Goal: Share content: Share content

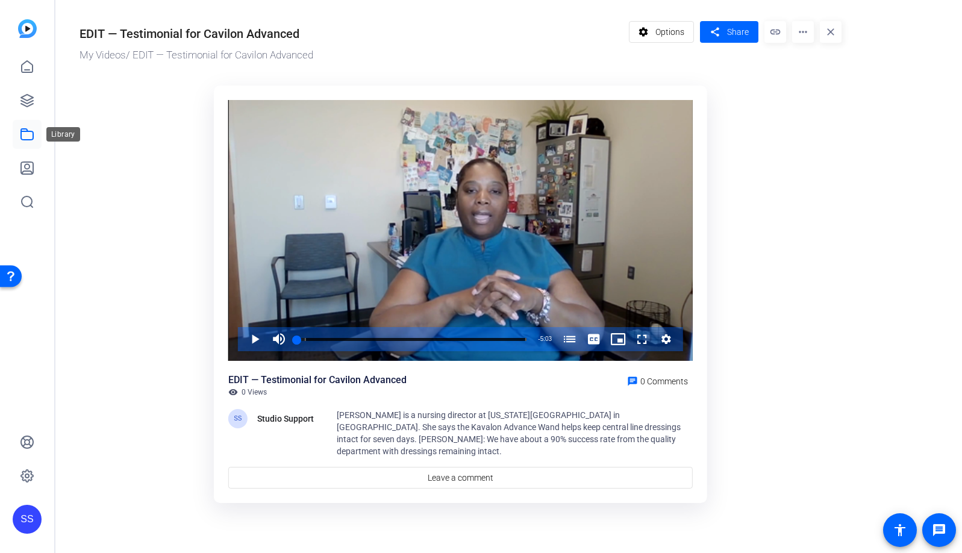
click at [28, 133] on icon at bounding box center [27, 134] width 14 height 14
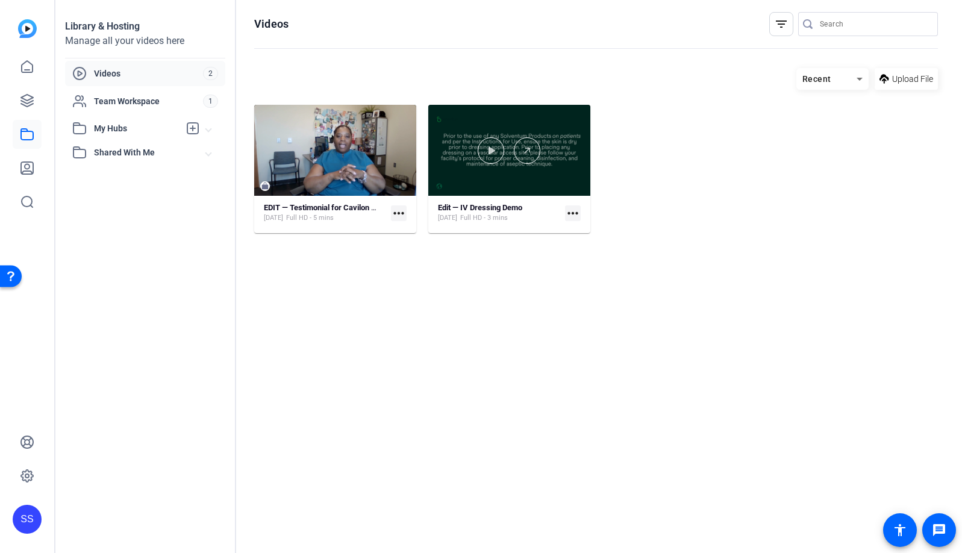
click at [461, 120] on div at bounding box center [509, 150] width 162 height 91
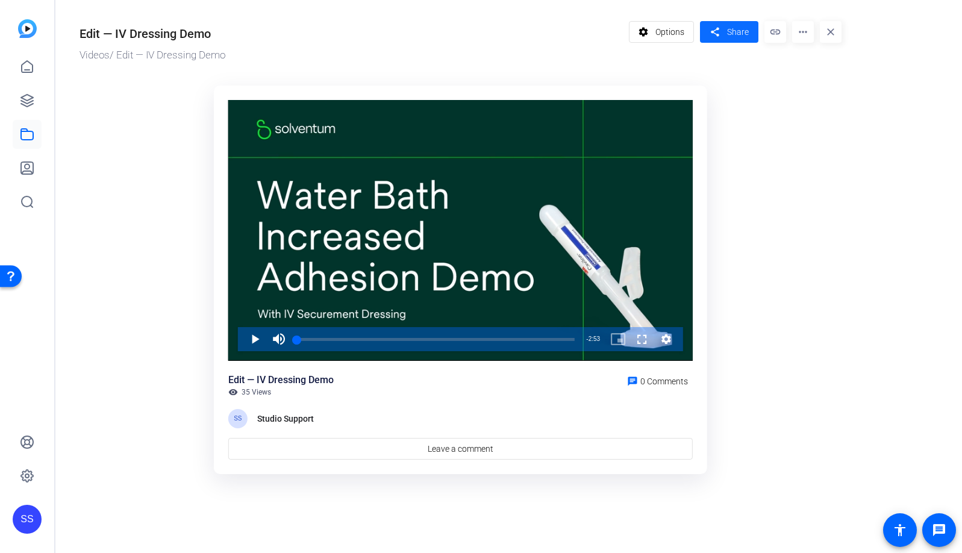
click at [727, 25] on span at bounding box center [729, 31] width 58 height 29
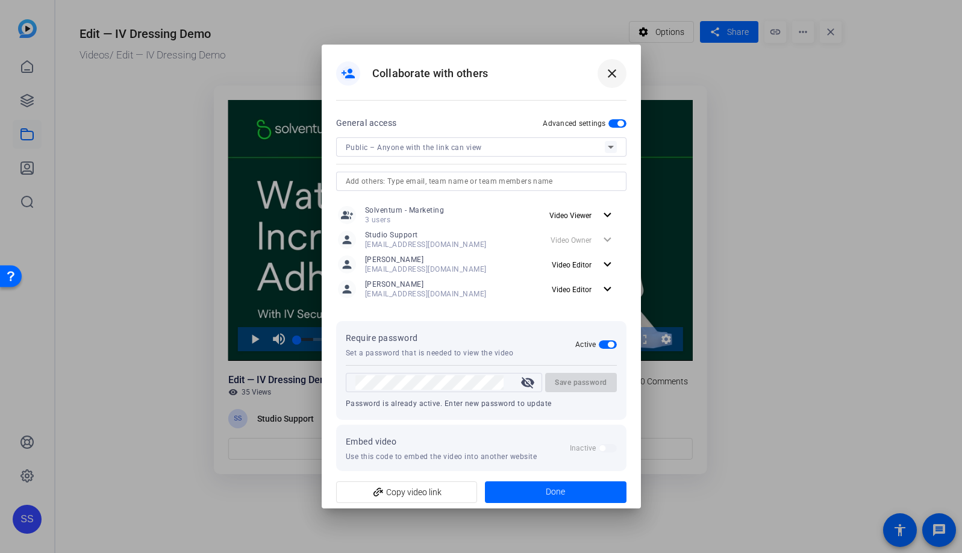
click at [613, 73] on mat-icon "close" at bounding box center [612, 73] width 14 height 14
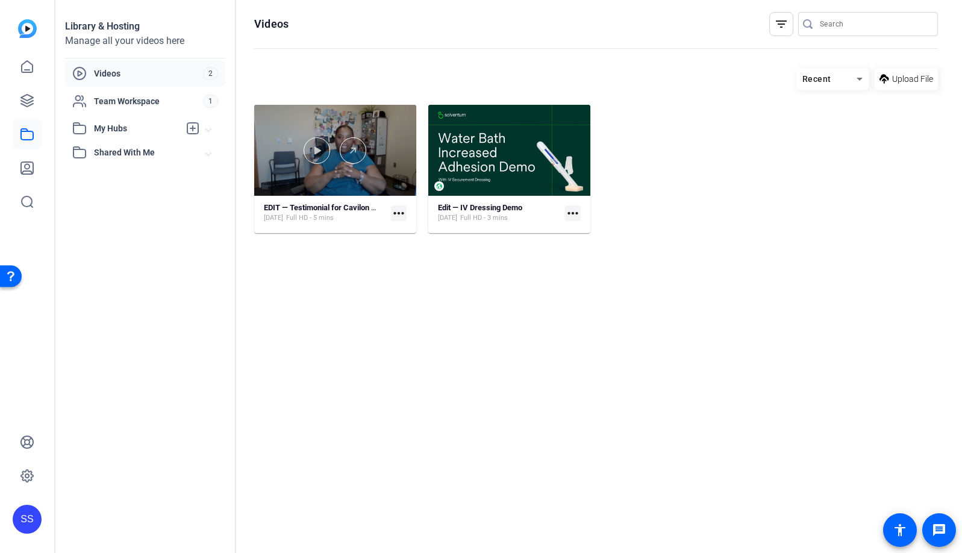
click at [294, 125] on div at bounding box center [335, 150] width 162 height 91
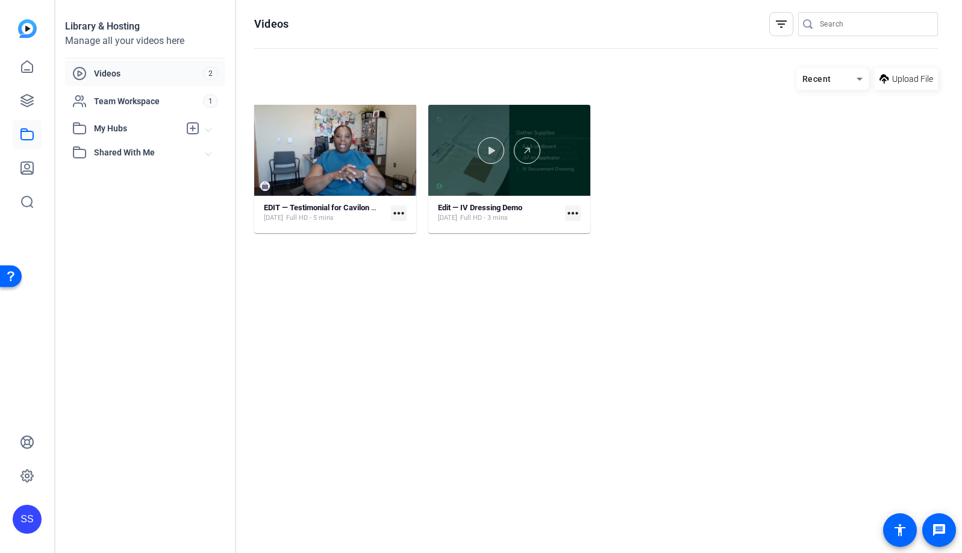
click at [539, 122] on div at bounding box center [509, 150] width 162 height 91
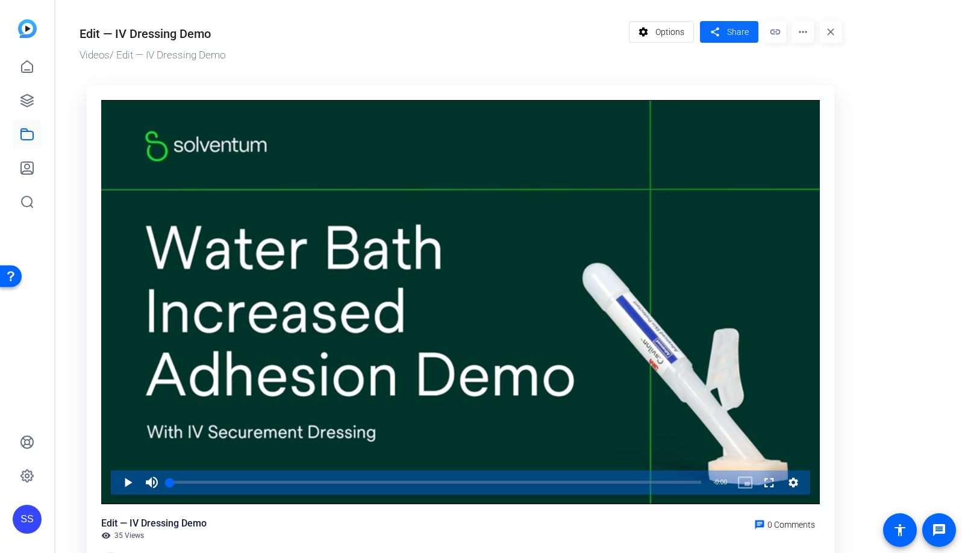
click at [726, 31] on span at bounding box center [729, 31] width 58 height 29
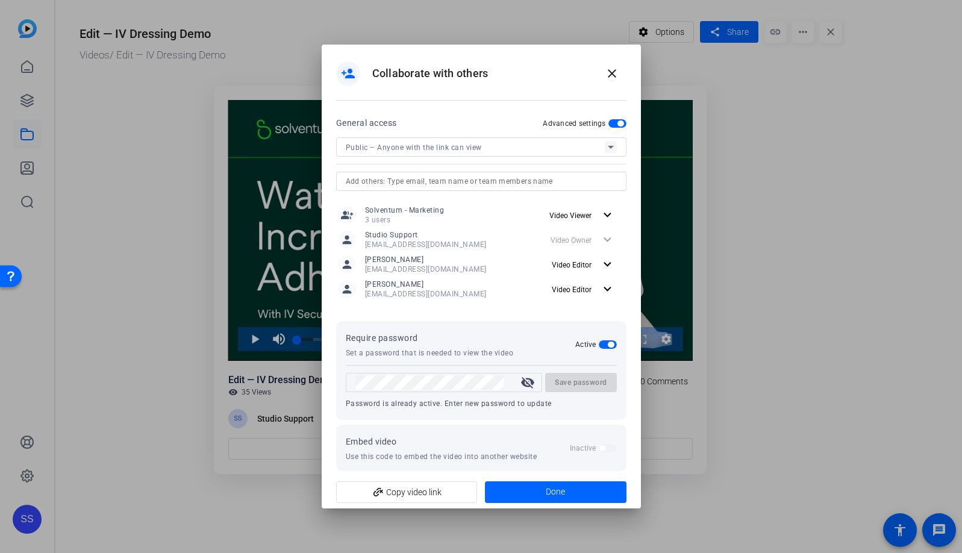
scroll to position [8, 0]
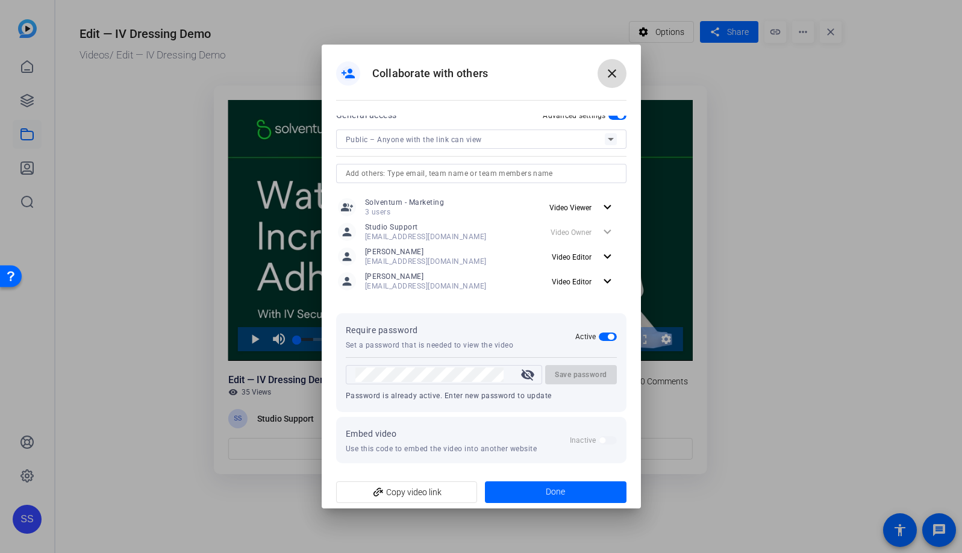
click at [619, 71] on span at bounding box center [612, 73] width 29 height 29
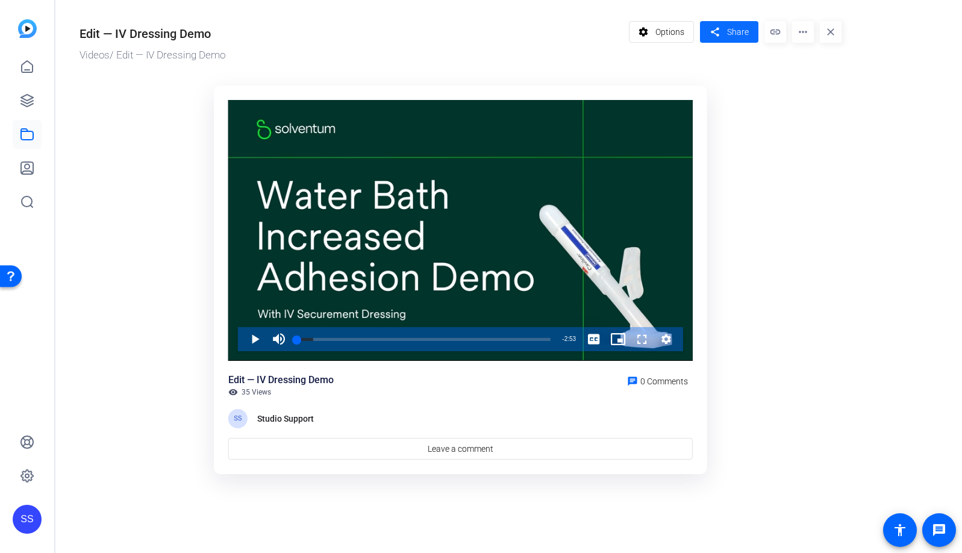
click at [731, 31] on span "Share" at bounding box center [738, 32] width 22 height 13
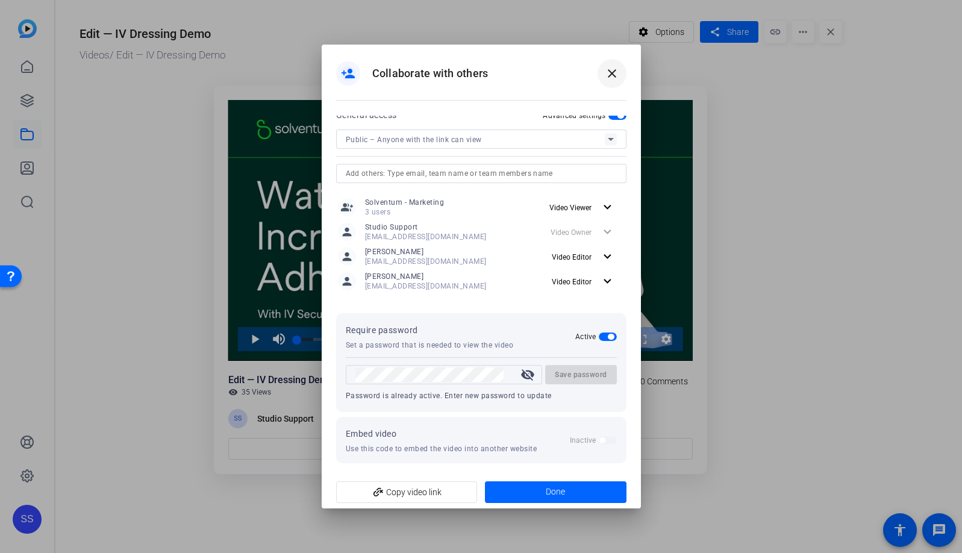
click at [613, 77] on mat-icon "close" at bounding box center [612, 73] width 14 height 14
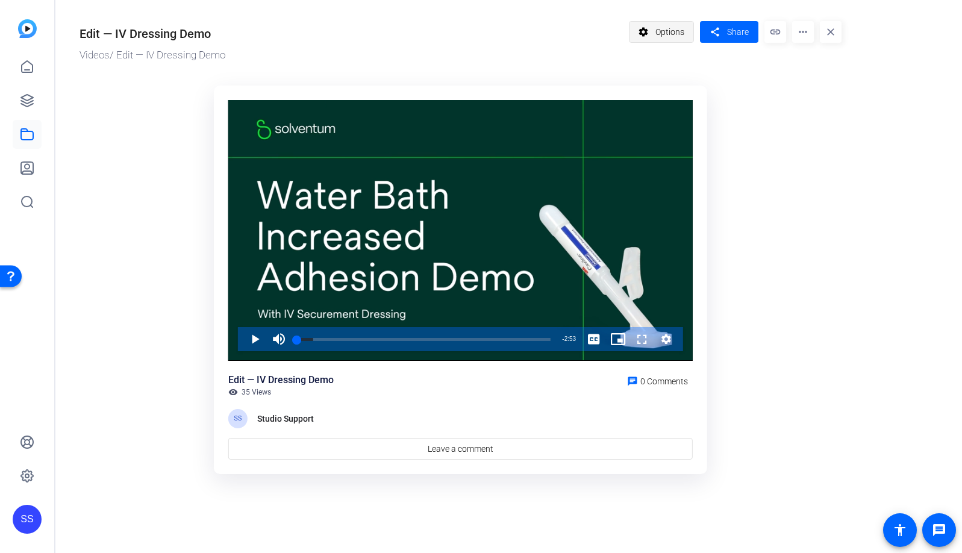
click at [679, 28] on span "Options" at bounding box center [670, 31] width 29 height 23
click at [677, 29] on span "Options" at bounding box center [670, 31] width 29 height 23
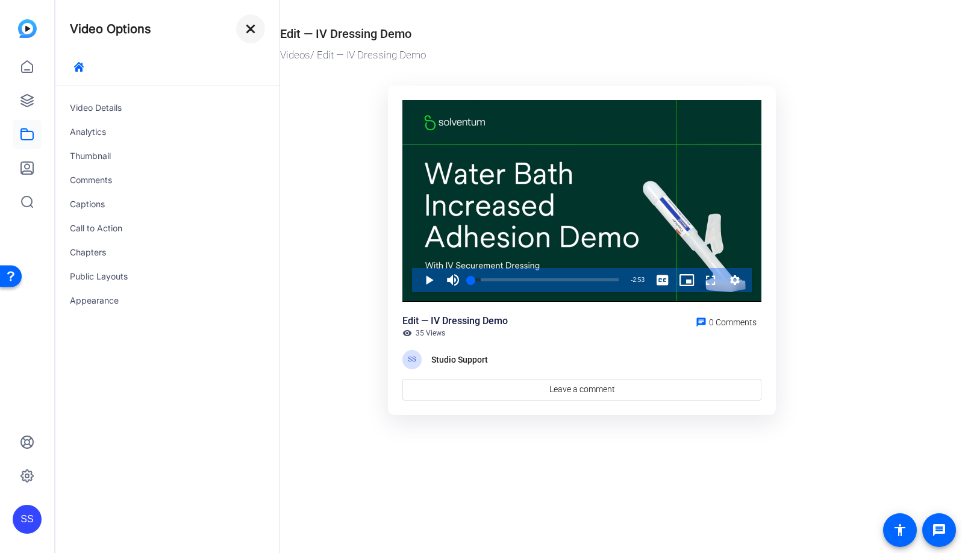
click at [245, 31] on mat-icon "close" at bounding box center [250, 29] width 14 height 14
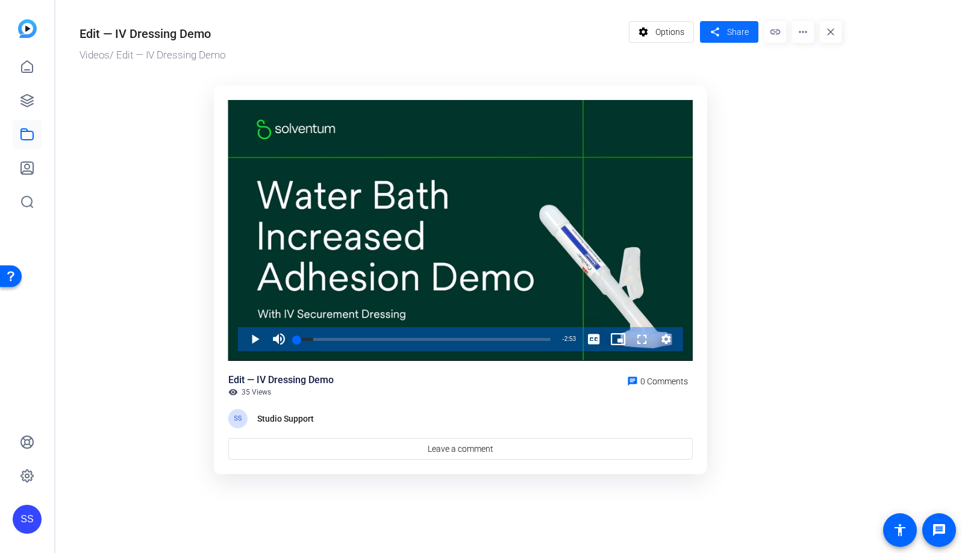
click at [730, 37] on span "Share" at bounding box center [738, 32] width 22 height 13
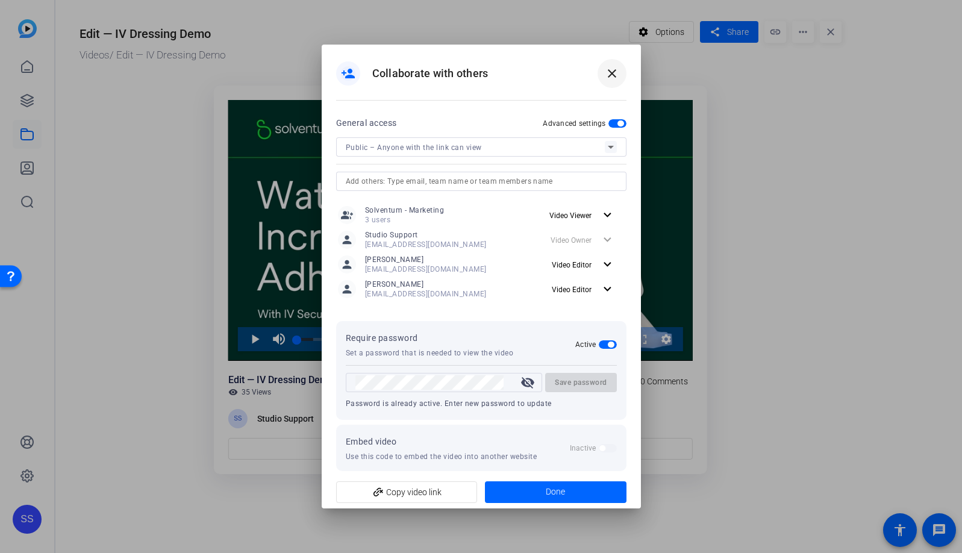
click at [617, 73] on mat-icon "close" at bounding box center [612, 73] width 14 height 14
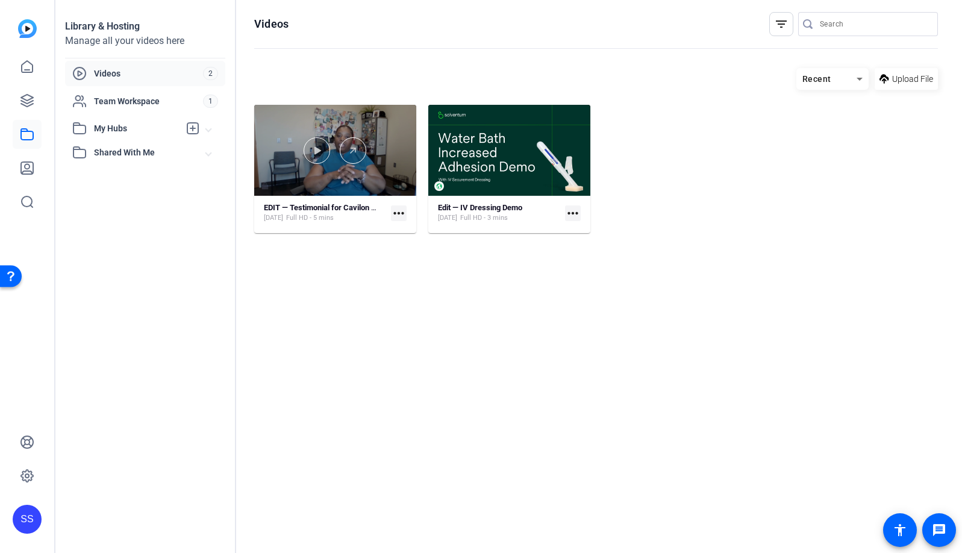
click at [273, 117] on div at bounding box center [335, 150] width 162 height 91
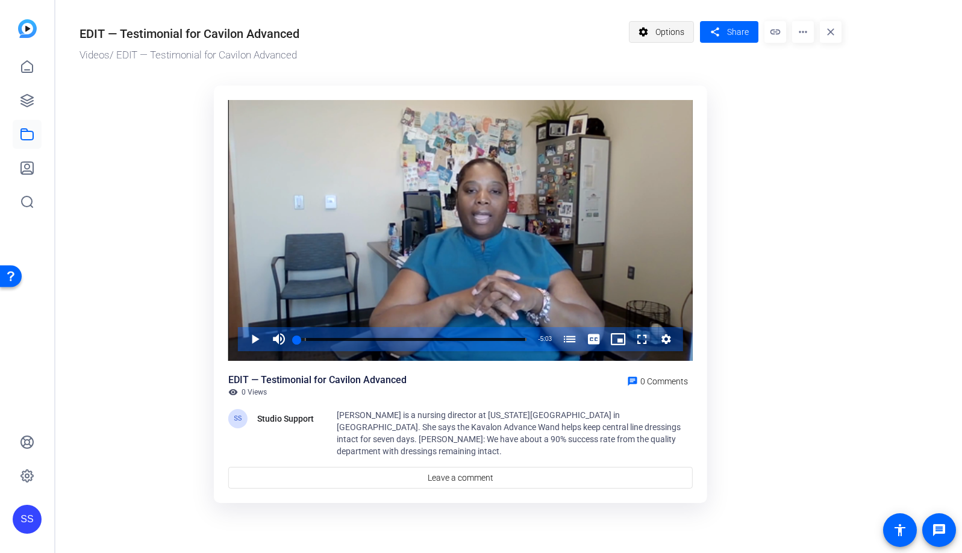
click at [672, 27] on span "Options" at bounding box center [670, 31] width 29 height 23
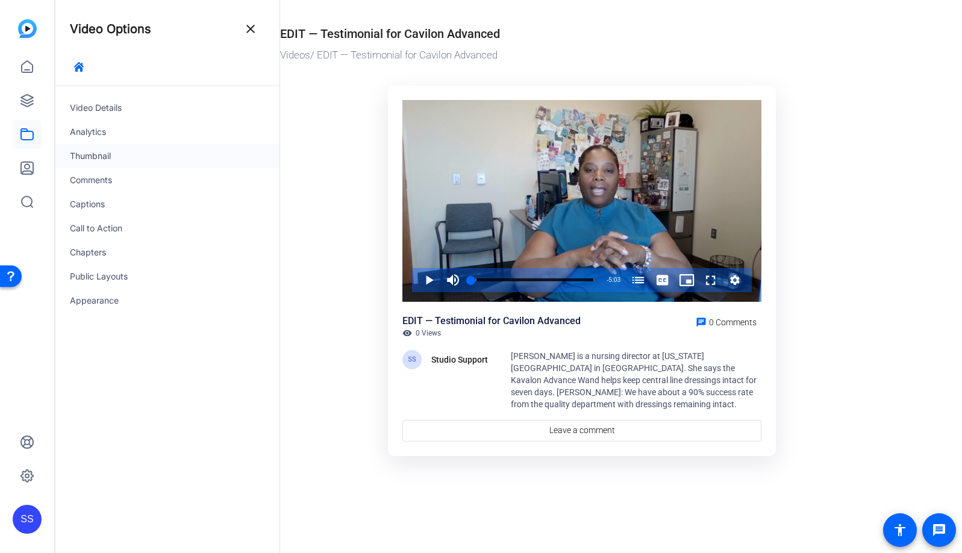
click at [105, 155] on div "Thumbnail" at bounding box center [167, 156] width 224 height 24
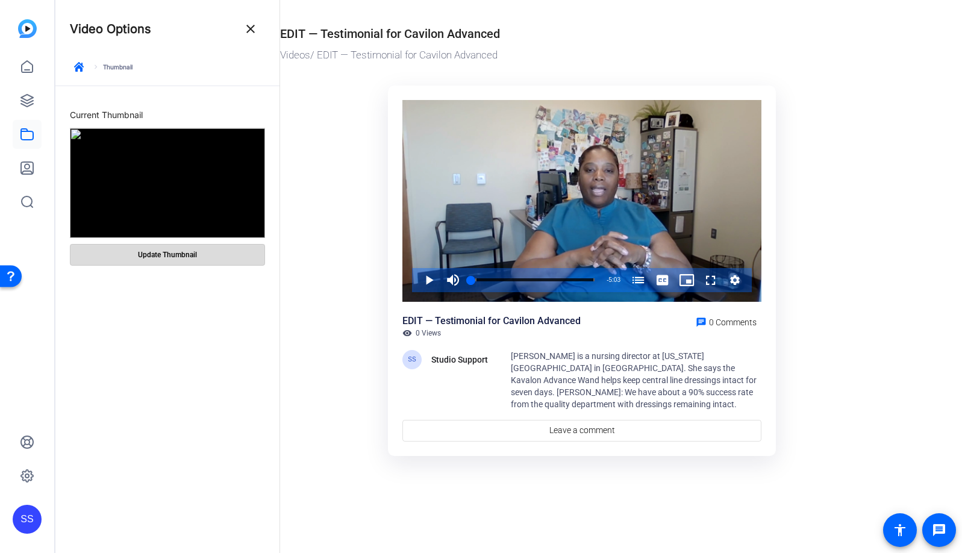
click at [192, 252] on span "Update Thumbnail" at bounding box center [167, 255] width 59 height 10
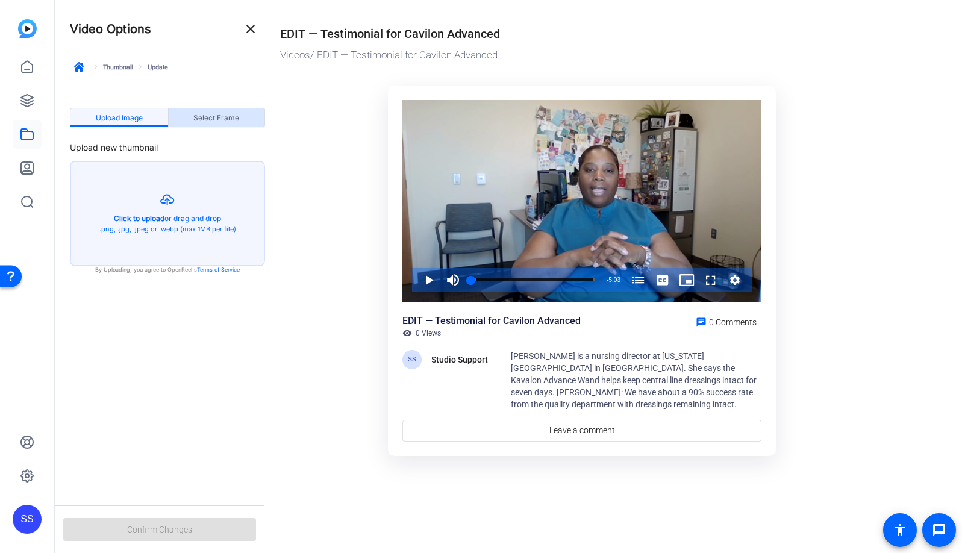
click at [221, 111] on span "Select Frame" at bounding box center [216, 117] width 46 height 19
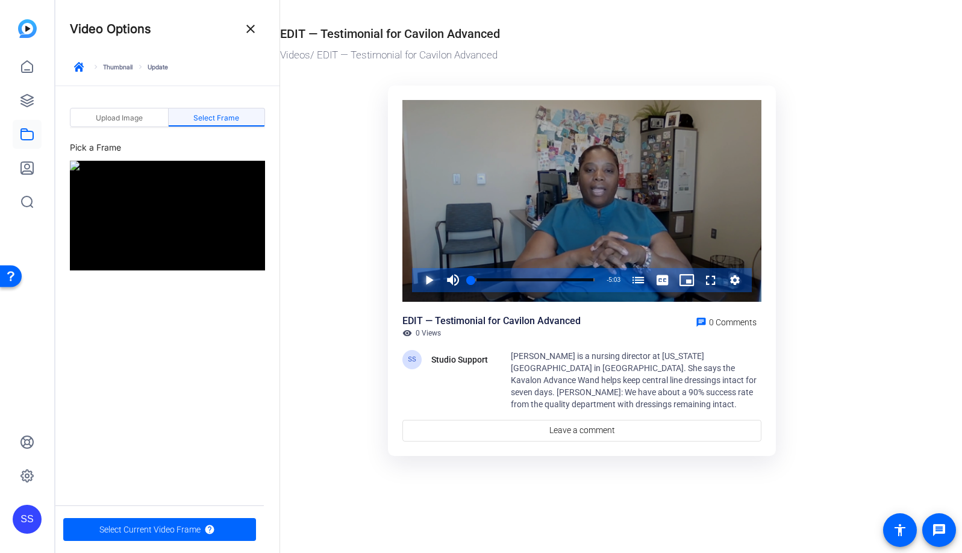
click at [417, 281] on span "Video Player" at bounding box center [417, 280] width 0 height 24
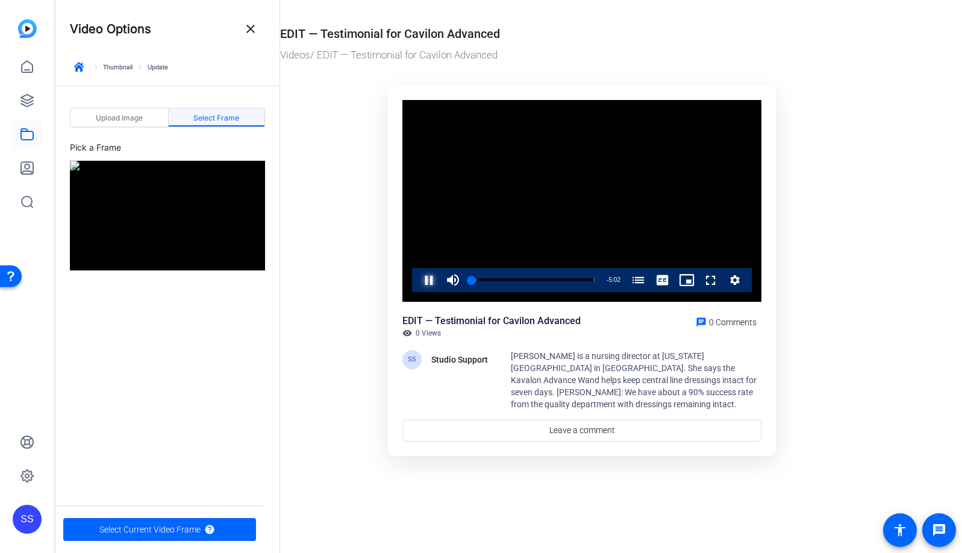
click at [417, 281] on span "Video Player" at bounding box center [417, 280] width 0 height 24
click at [480, 216] on video "Video Player" at bounding box center [582, 201] width 359 height 202
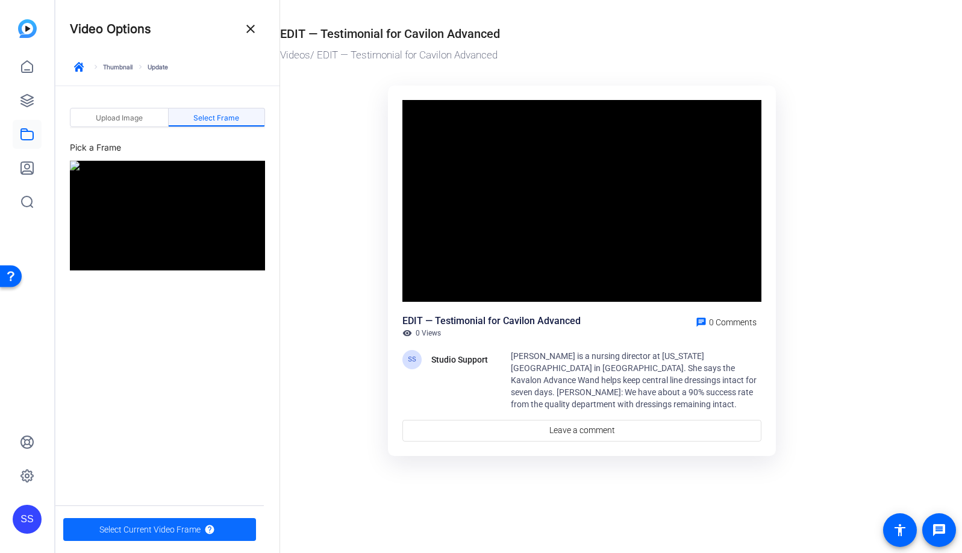
click at [185, 531] on span "Select Current Video Frame" at bounding box center [149, 529] width 101 height 23
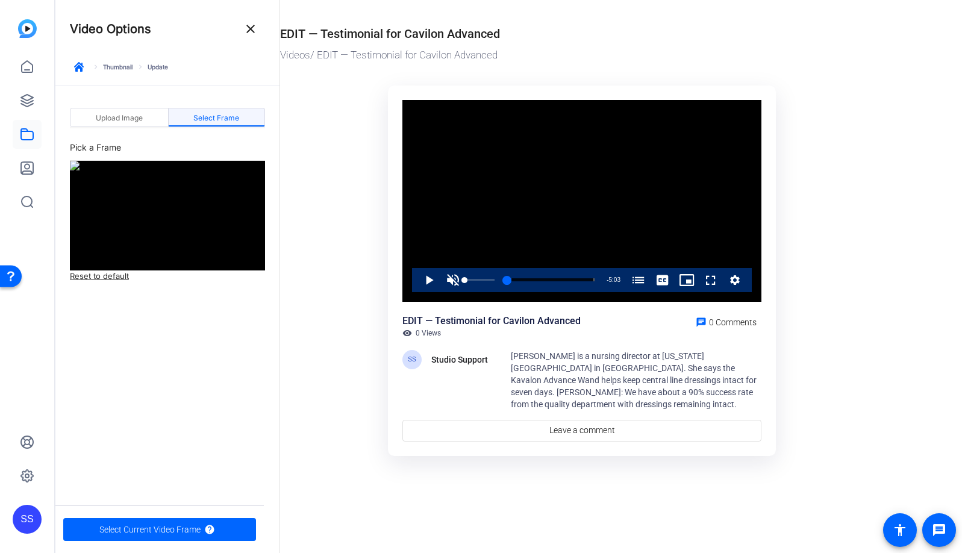
drag, startPoint x: 470, startPoint y: 282, endPoint x: 460, endPoint y: 284, distance: 9.8
click at [460, 284] on div "Play Unmute 0% Current Time 0:00 / Duration 5:03 Loaded : 3.67% 0:00 0:00 Centr…" at bounding box center [582, 280] width 340 height 24
click at [417, 282] on span "Video Player" at bounding box center [417, 280] width 0 height 24
click at [417, 283] on span "Video Player" at bounding box center [417, 280] width 0 height 24
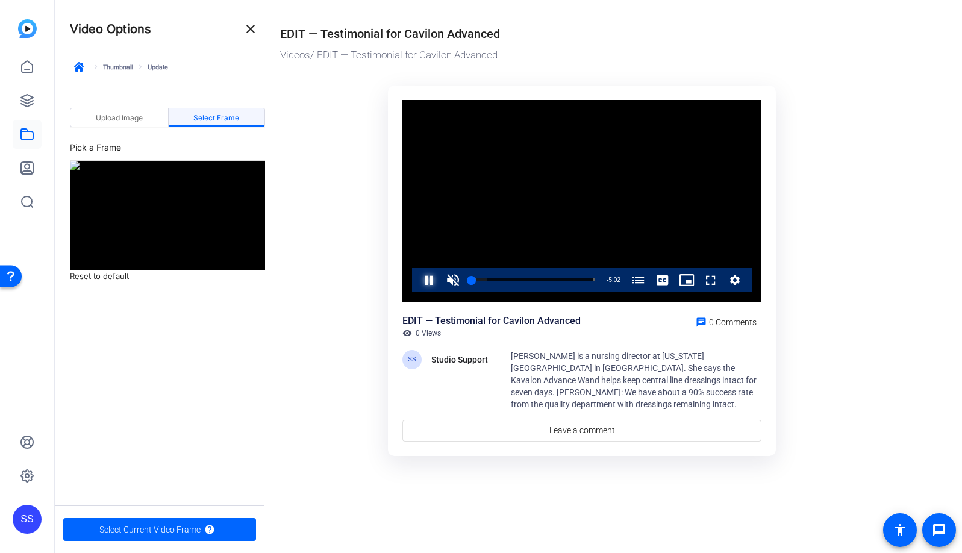
click at [417, 283] on span "Video Player" at bounding box center [417, 280] width 0 height 24
click at [171, 525] on span "Select Current Video Frame" at bounding box center [149, 529] width 101 height 23
click at [181, 530] on span "Select Current Video Frame" at bounding box center [149, 529] width 101 height 23
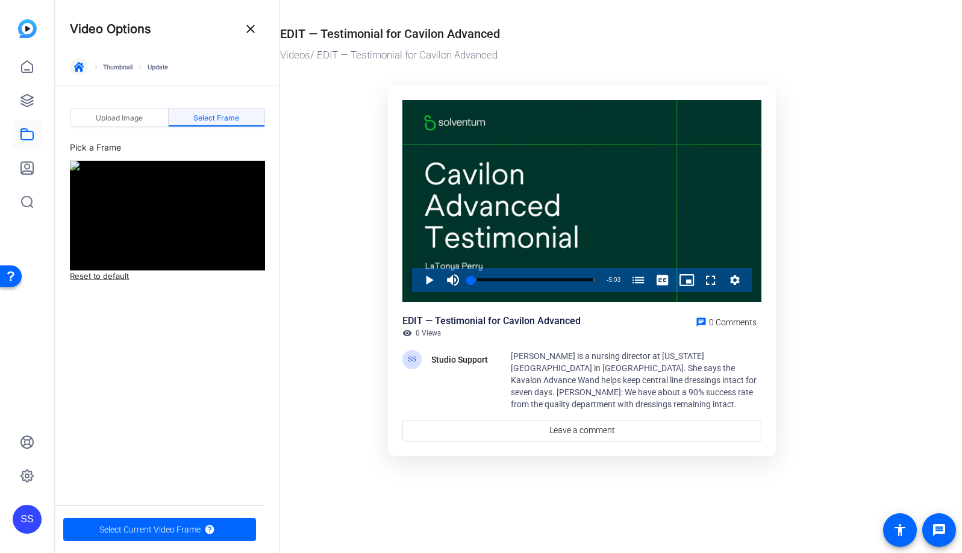
click at [80, 74] on span "button" at bounding box center [78, 66] width 29 height 29
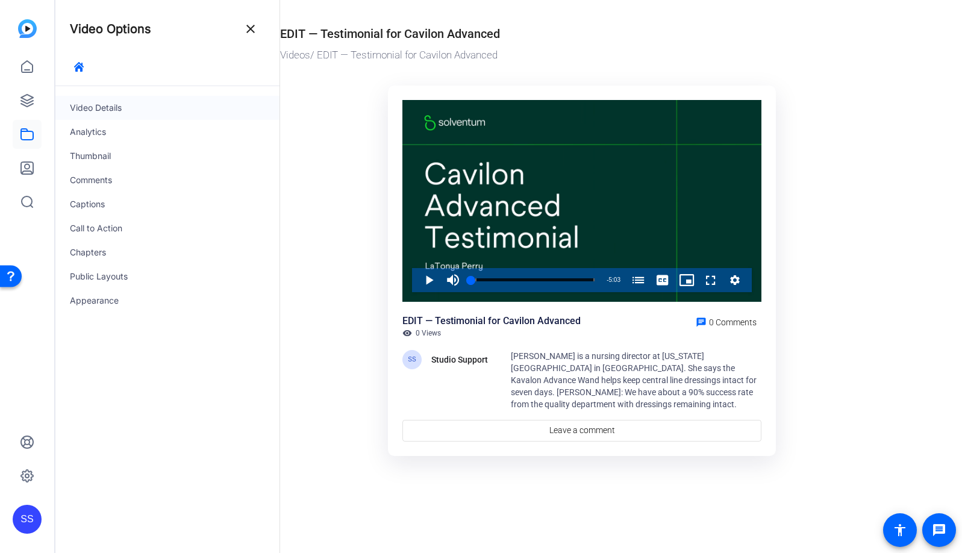
click at [124, 101] on div "Video Details" at bounding box center [167, 108] width 224 height 24
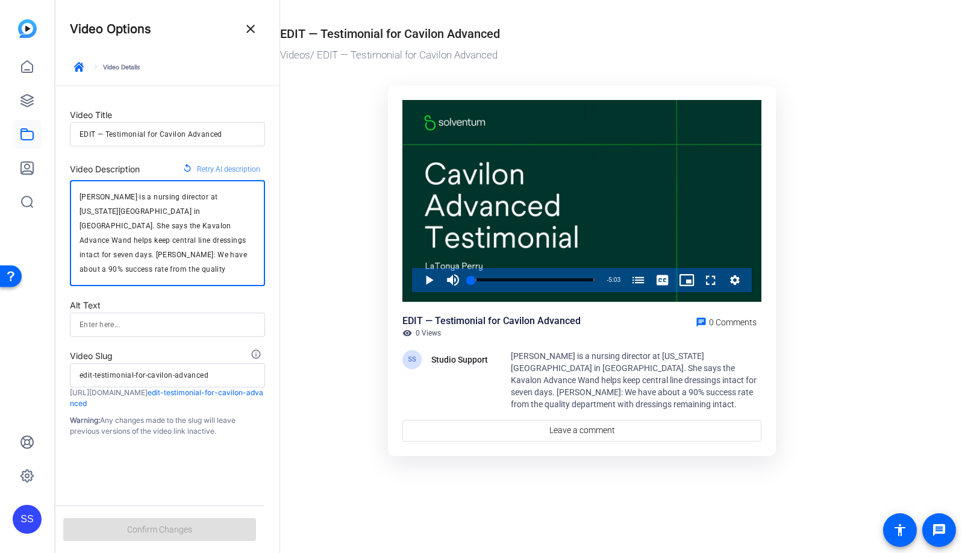
click at [161, 265] on textarea "[PERSON_NAME] is a nursing director at [US_STATE][GEOGRAPHIC_DATA] in [GEOGRAPH…" at bounding box center [168, 233] width 176 height 87
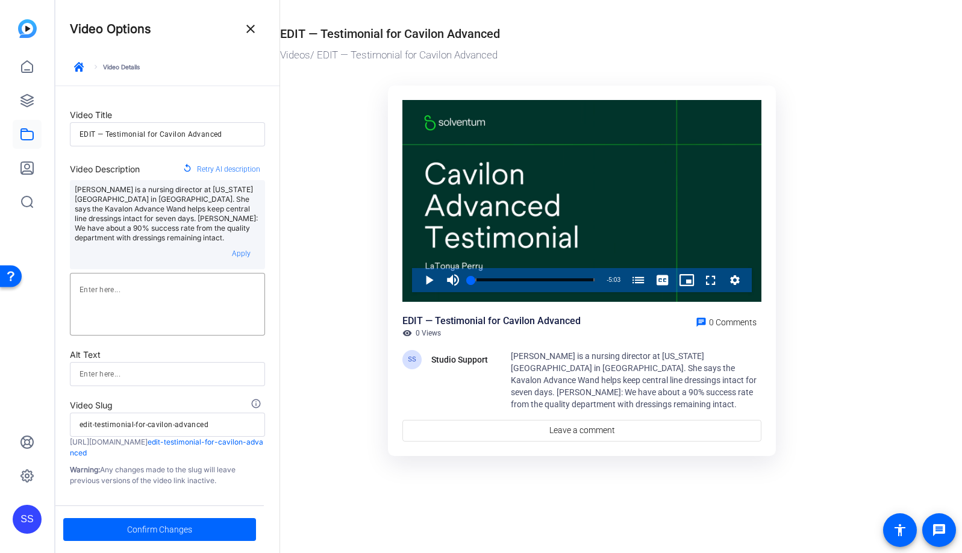
click at [233, 394] on form "Video Title EDIT — Testimonial for Cavilon Advanced Video Description replay Re…" at bounding box center [167, 286] width 224 height 400
click at [177, 532] on span "Confirm Changes" at bounding box center [159, 529] width 65 height 23
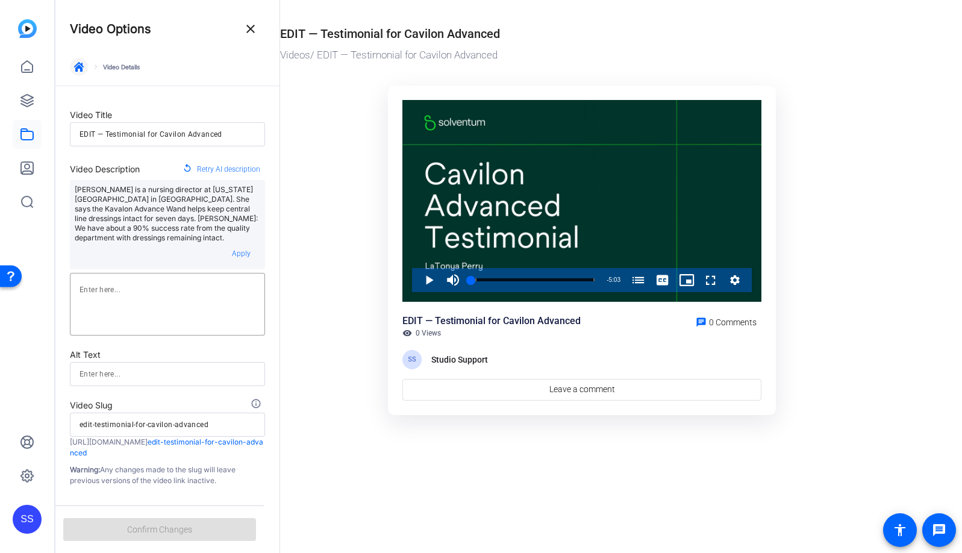
click at [77, 67] on icon "button" at bounding box center [79, 67] width 10 height 10
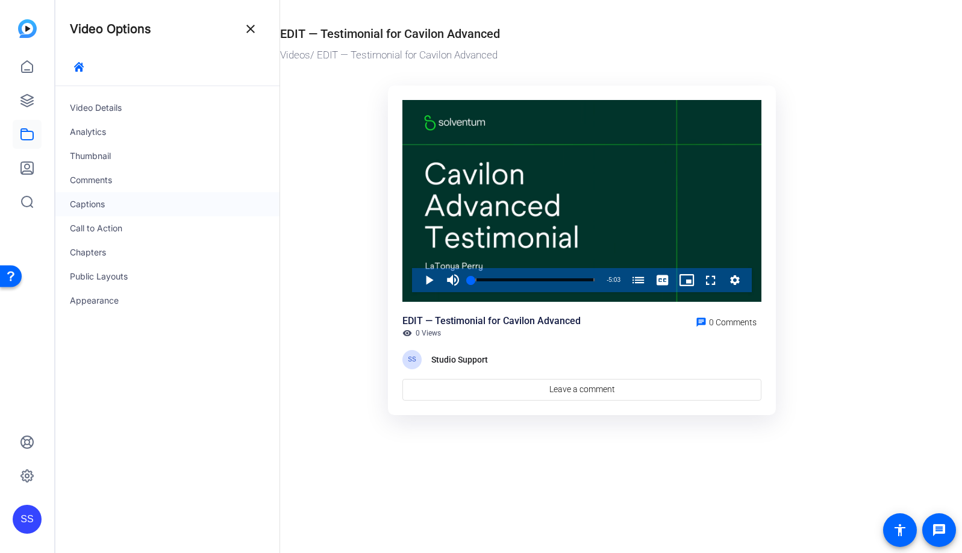
click at [108, 207] on div "Captions" at bounding box center [167, 204] width 224 height 24
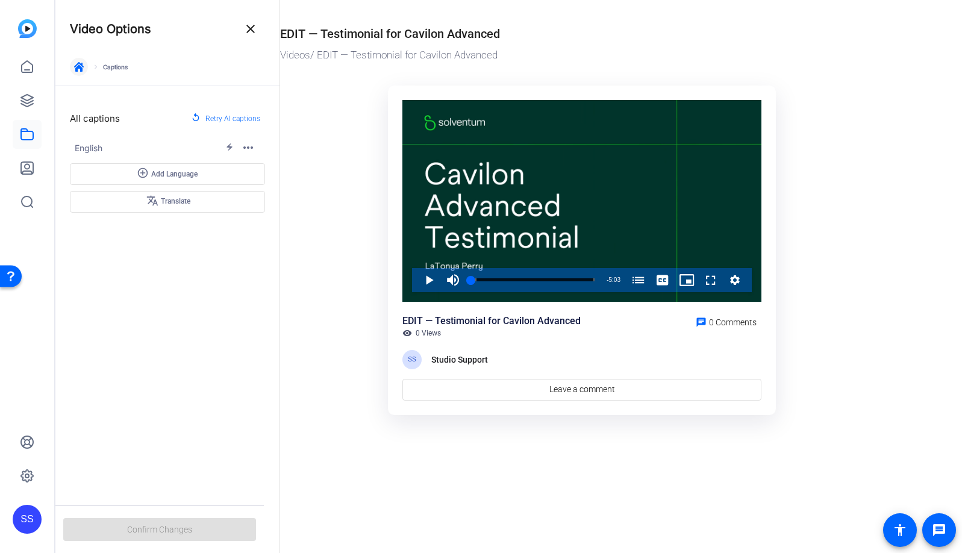
click at [83, 71] on icon "button" at bounding box center [79, 67] width 10 height 10
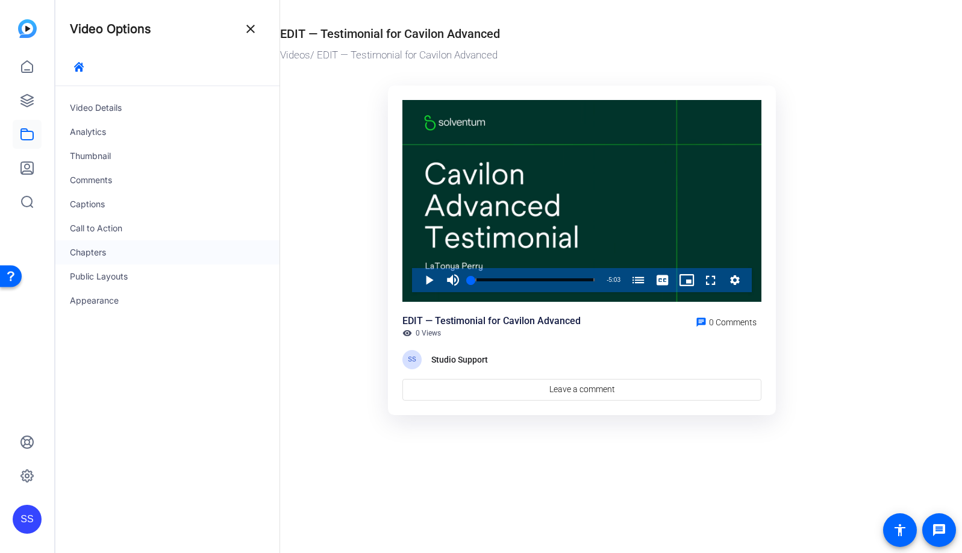
click at [111, 249] on div "Chapters" at bounding box center [167, 252] width 224 height 24
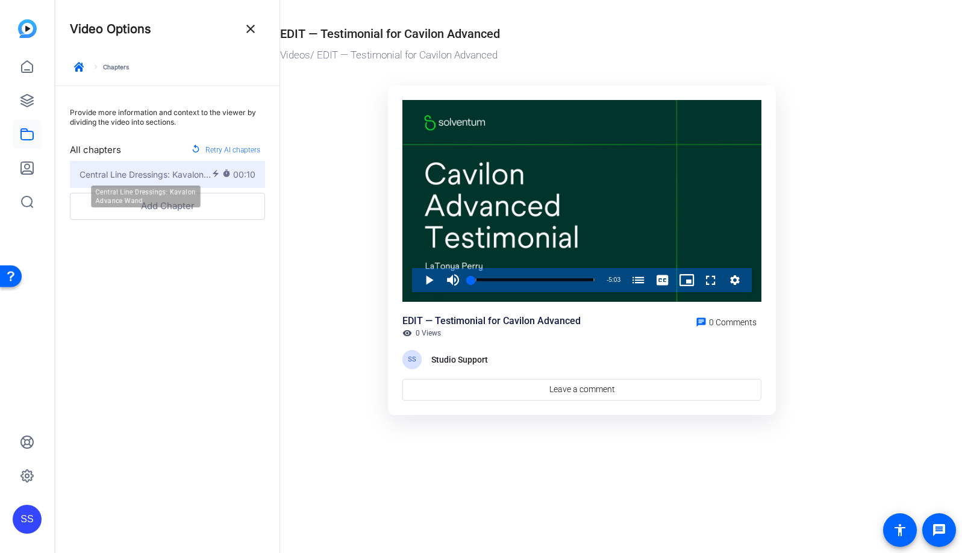
click at [179, 174] on span "Central Line Dressings: Kavalon Advance Wand" at bounding box center [146, 174] width 132 height 13
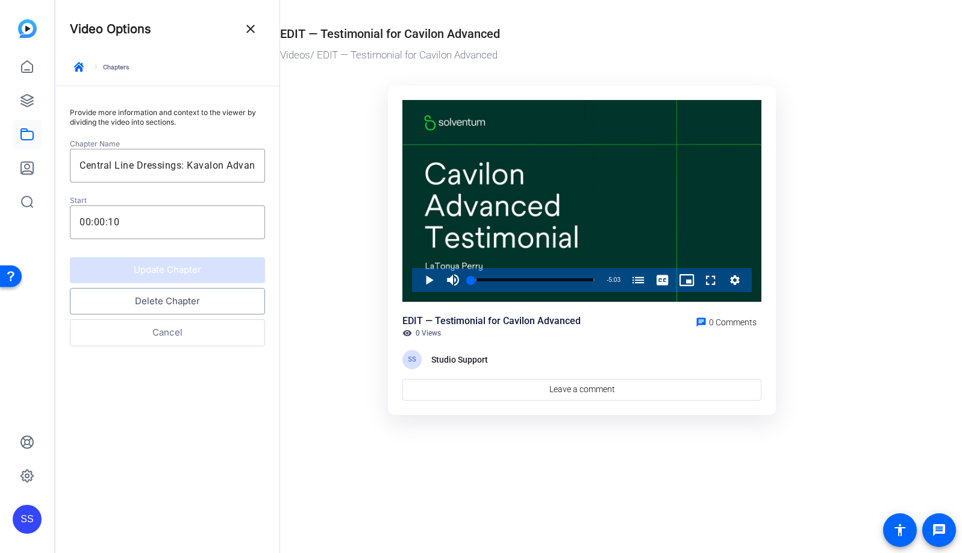
click at [187, 308] on button "Delete Chapter" at bounding box center [167, 301] width 195 height 27
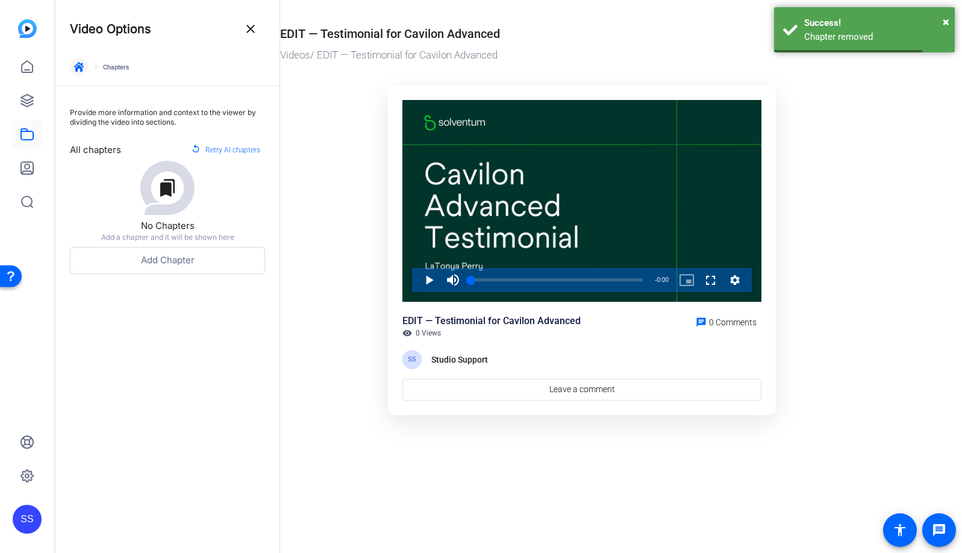
click at [78, 67] on icon "button" at bounding box center [79, 67] width 10 height 10
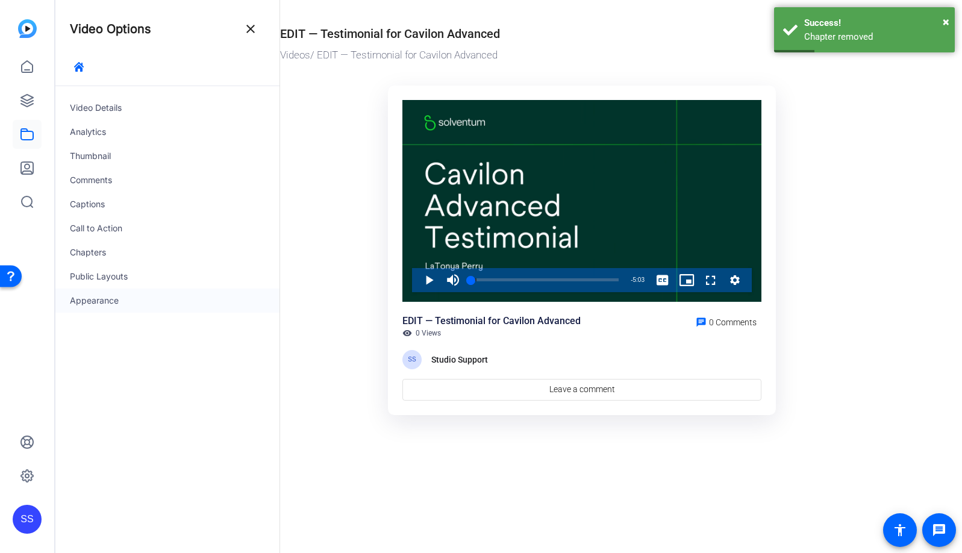
click at [115, 306] on div "Appearance" at bounding box center [167, 301] width 224 height 24
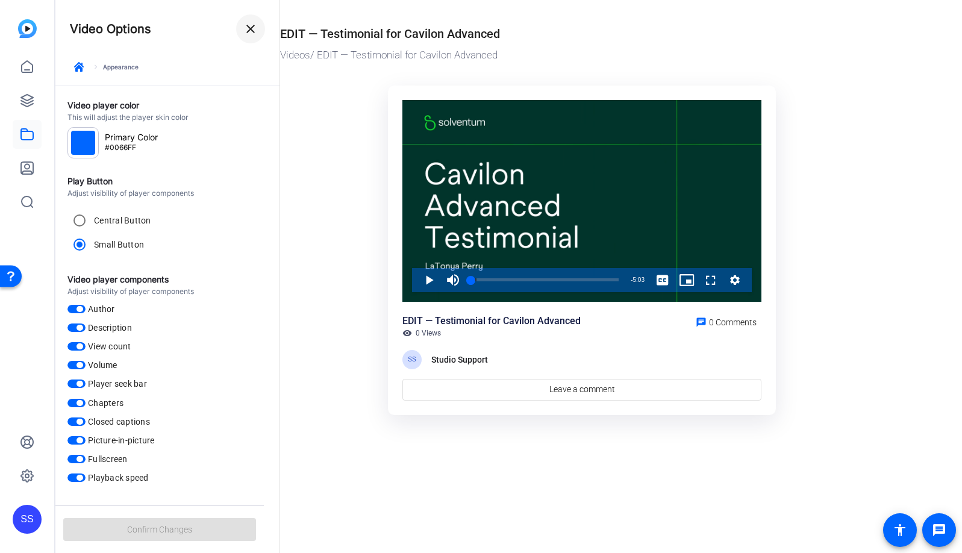
click at [259, 29] on span at bounding box center [250, 28] width 29 height 29
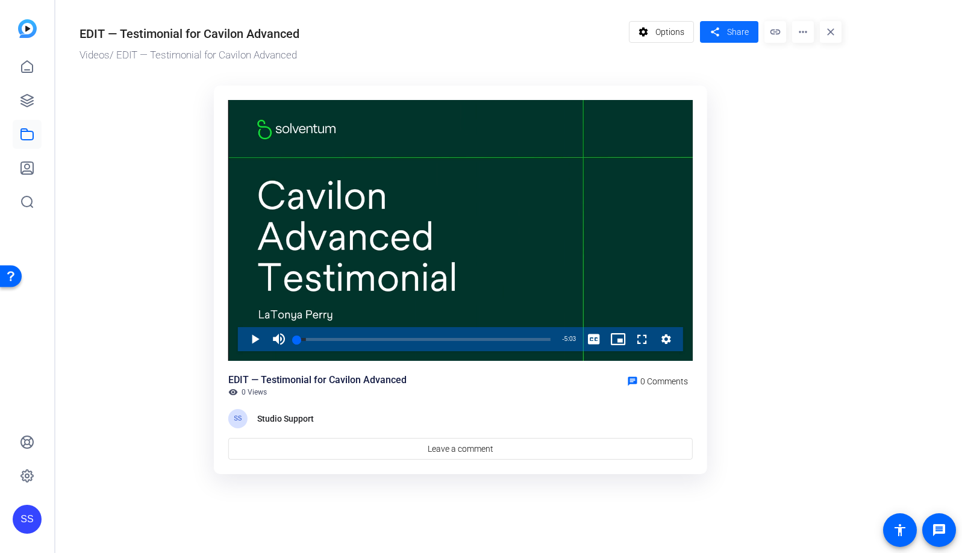
click at [728, 27] on span "Share" at bounding box center [738, 32] width 22 height 13
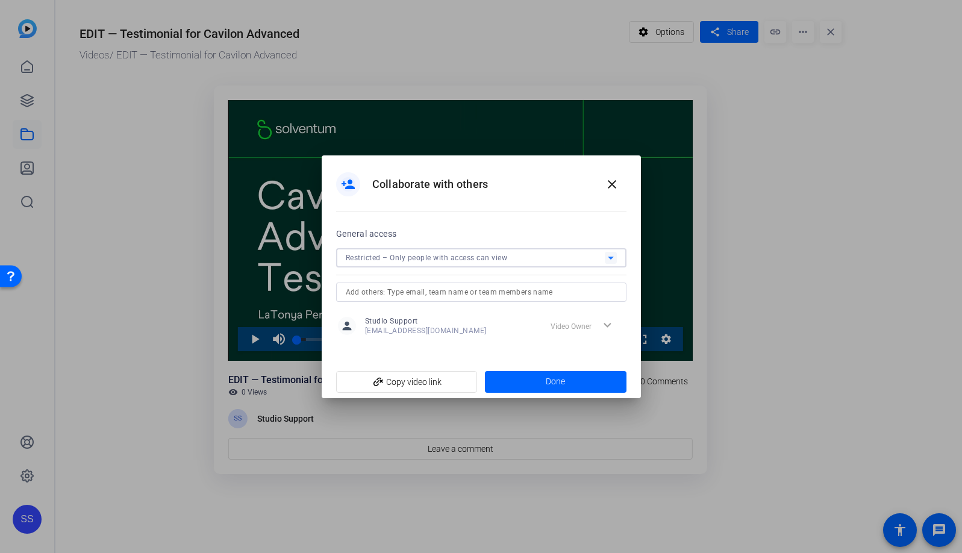
click at [600, 260] on div "Restricted – Only people with access can view" at bounding box center [475, 257] width 259 height 15
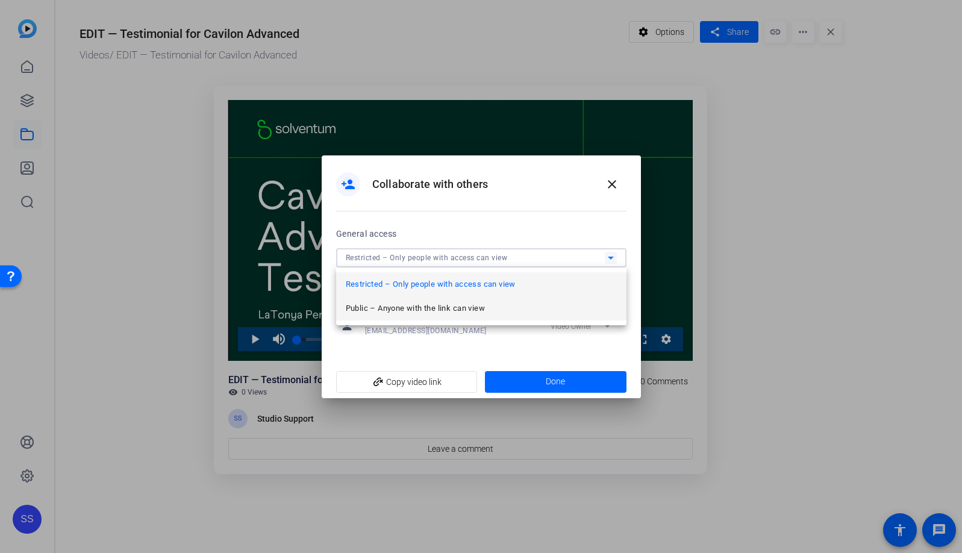
click at [562, 307] on mat-option "Public – Anyone with the link can view" at bounding box center [481, 308] width 290 height 24
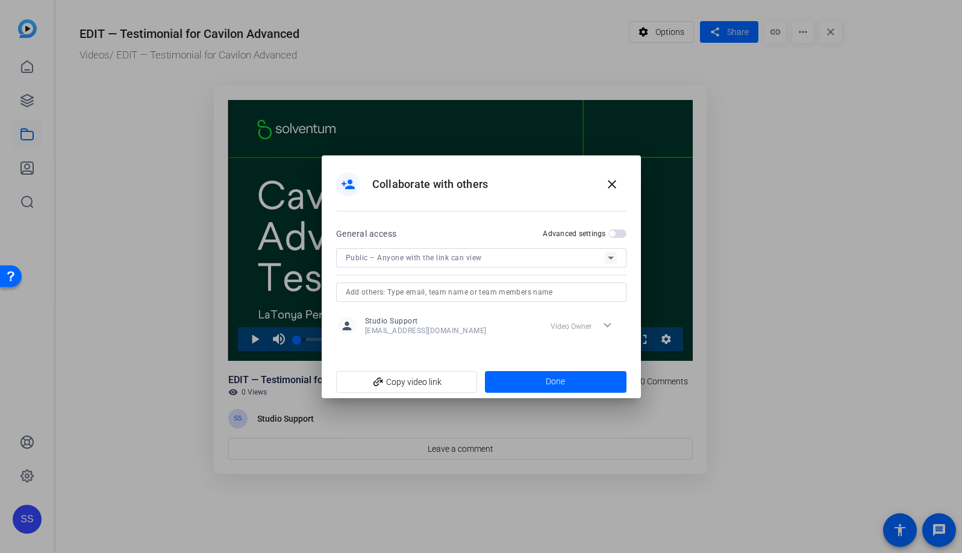
click at [621, 236] on span "button" at bounding box center [618, 234] width 18 height 8
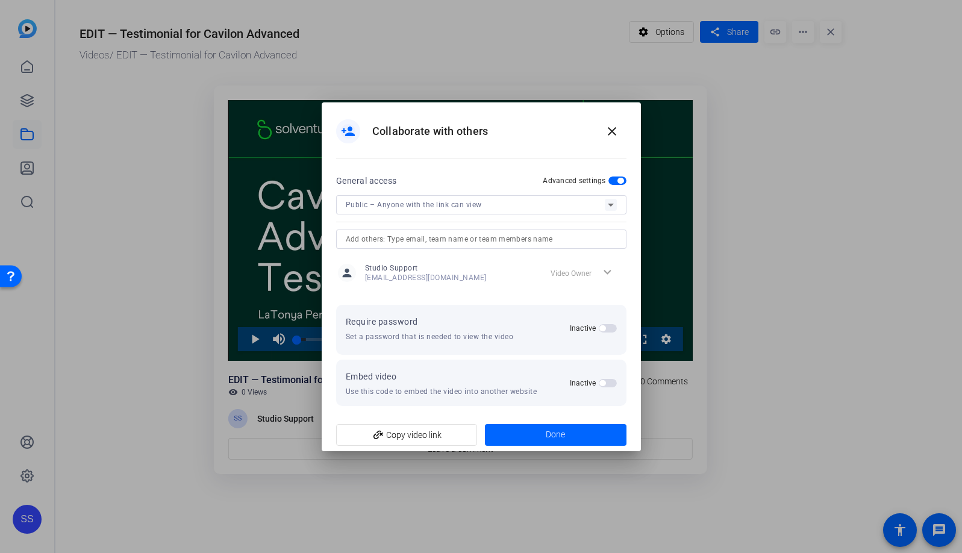
click at [604, 330] on span "button" at bounding box center [603, 328] width 6 height 6
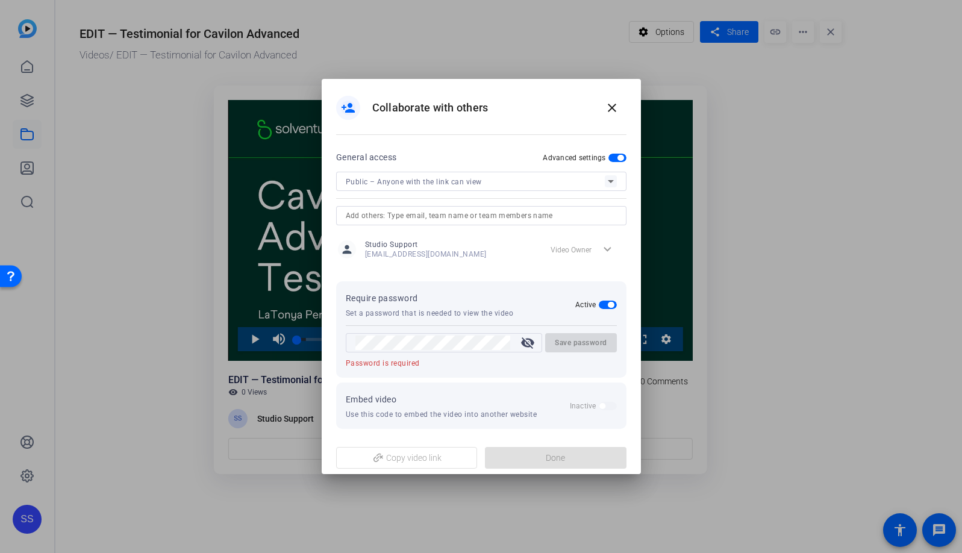
click at [528, 339] on mat-icon "visibility_off" at bounding box center [527, 343] width 29 height 14
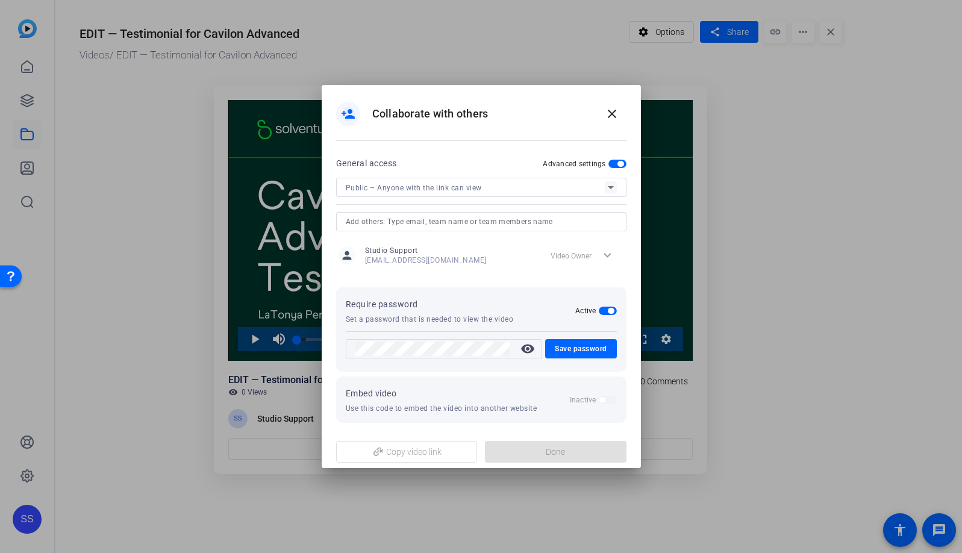
click at [504, 293] on openreel-set-password "Require password Set a password that is needed to view the video Active visibil…" at bounding box center [481, 329] width 290 height 84
click at [468, 222] on input "text" at bounding box center [481, 222] width 271 height 14
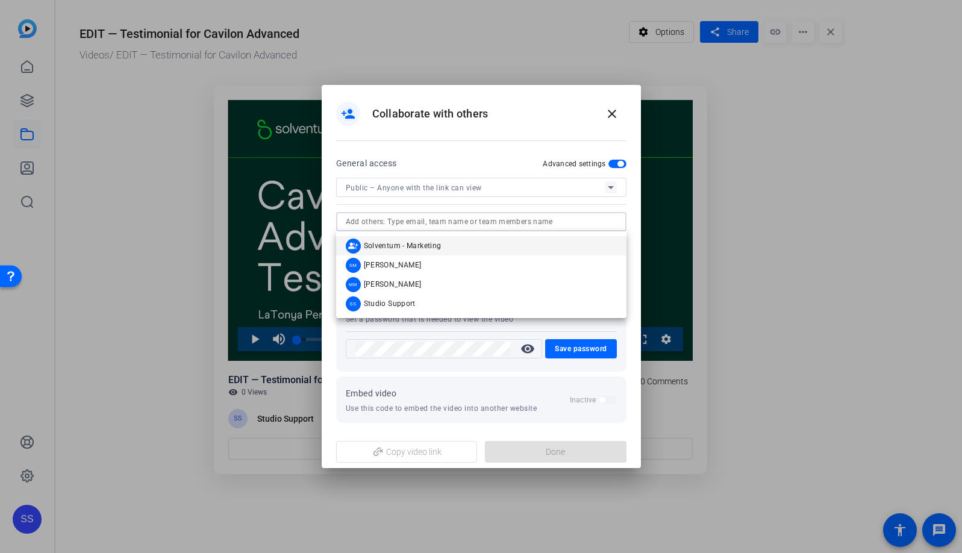
click at [454, 248] on mat-option "group_add Solventum - Marketing" at bounding box center [481, 245] width 290 height 19
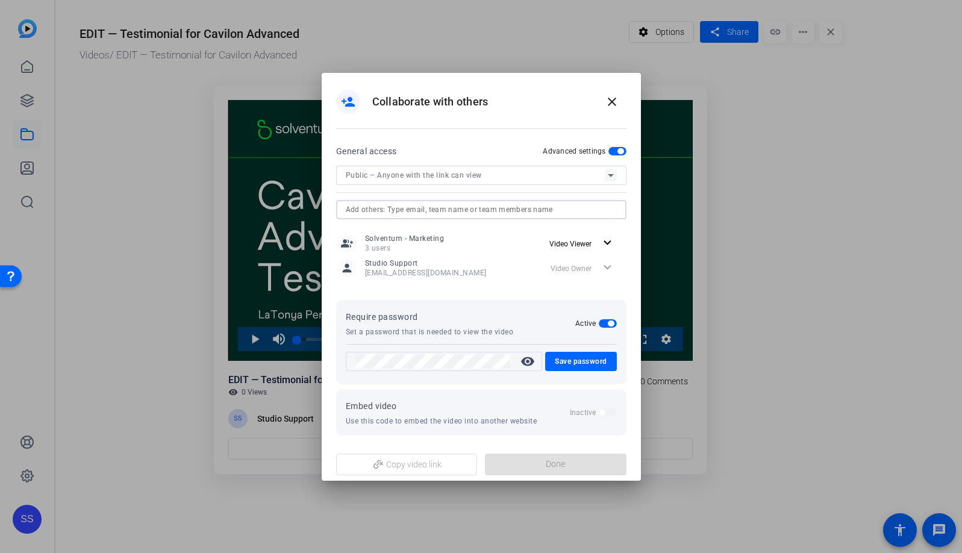
click at [463, 210] on input "text" at bounding box center [481, 209] width 271 height 14
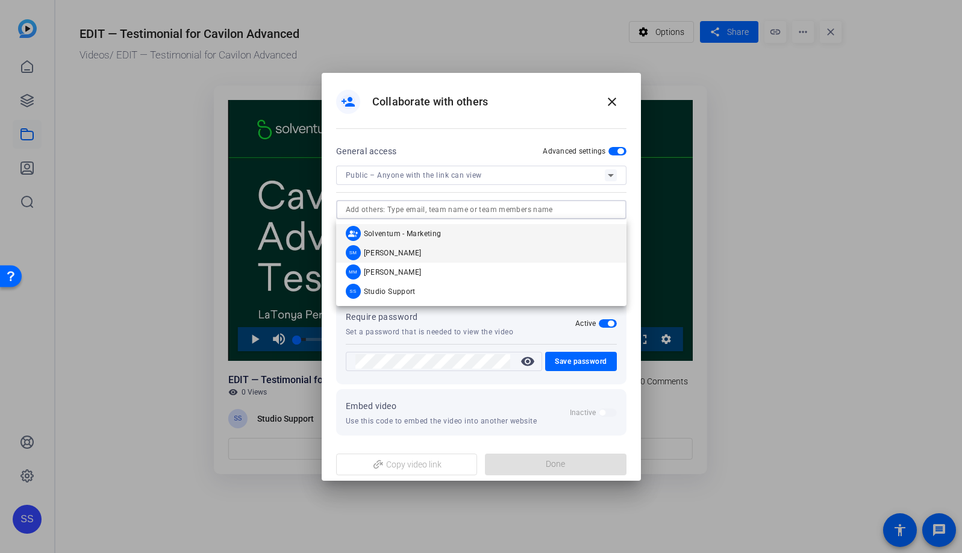
click at [443, 253] on mat-option "SM [PERSON_NAME]" at bounding box center [481, 252] width 290 height 19
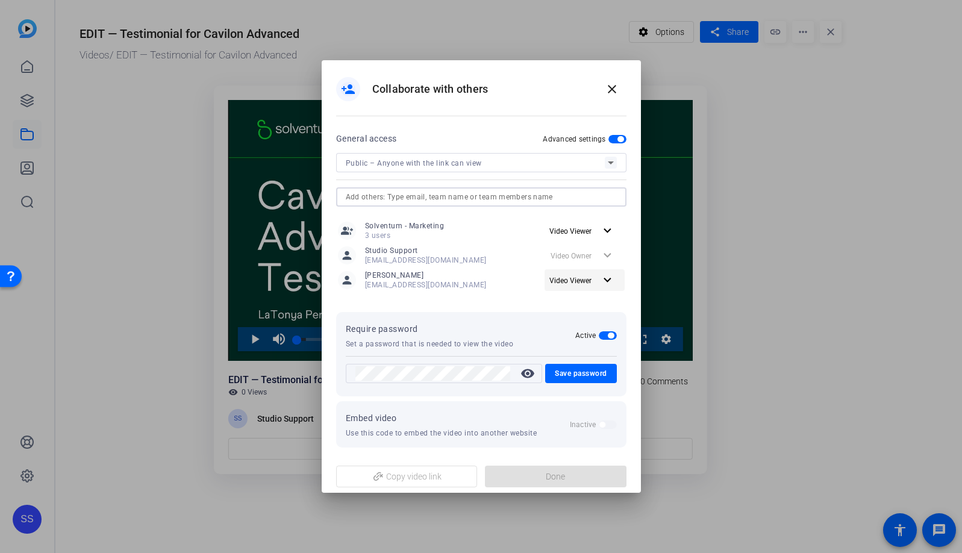
click at [605, 284] on mat-icon "expand_more" at bounding box center [607, 280] width 15 height 15
click at [598, 299] on span "Video Editor" at bounding box center [598, 305] width 47 height 14
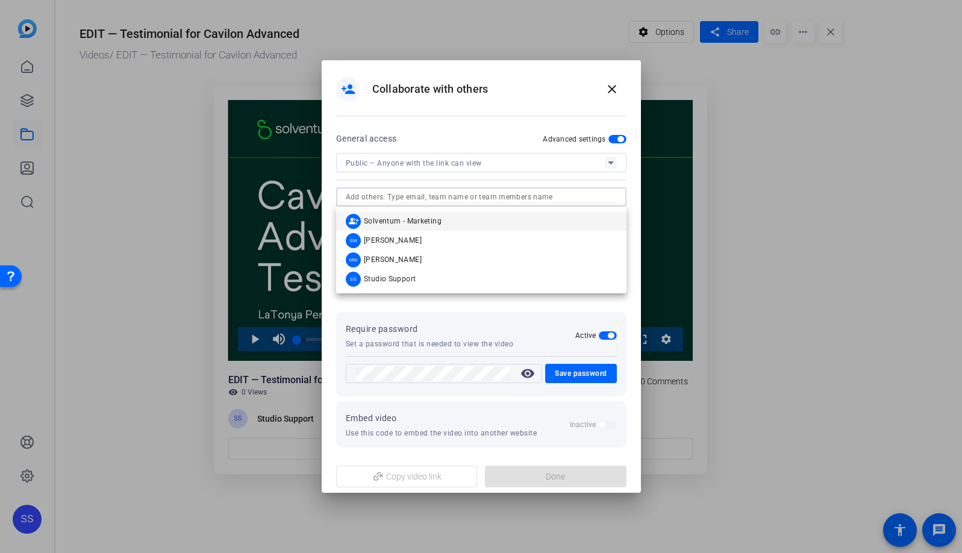
click at [485, 202] on input "text" at bounding box center [481, 197] width 271 height 14
click at [456, 252] on mat-option "MM [PERSON_NAME]" at bounding box center [481, 259] width 290 height 19
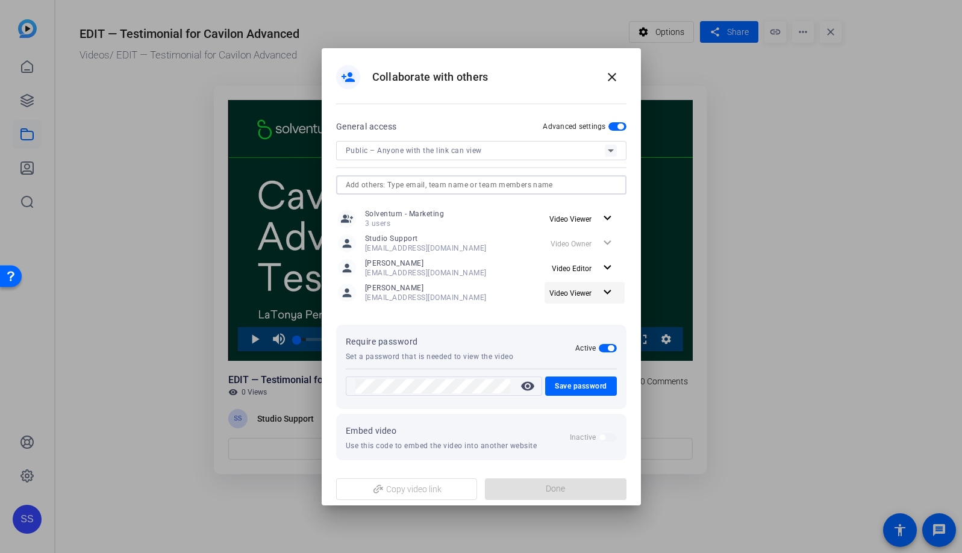
click at [597, 292] on span "Video Viewer" at bounding box center [575, 293] width 51 height 14
click at [603, 315] on span "Video Editor" at bounding box center [596, 317] width 43 height 8
click at [494, 319] on openreel-access-settings "General access Advanced settings Public – Anyone with the link can view group_a…" at bounding box center [481, 219] width 290 height 201
click at [591, 385] on span "Save password" at bounding box center [581, 386] width 52 height 14
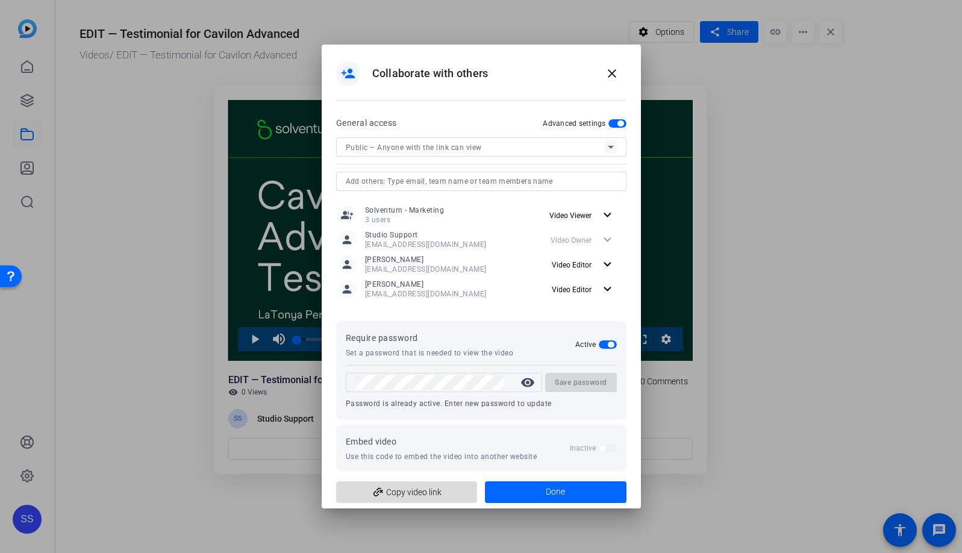
click at [431, 489] on span "add_link Copy video link" at bounding box center [407, 492] width 122 height 23
click at [612, 77] on mat-icon "close" at bounding box center [612, 73] width 14 height 14
